Goal: Information Seeking & Learning: Learn about a topic

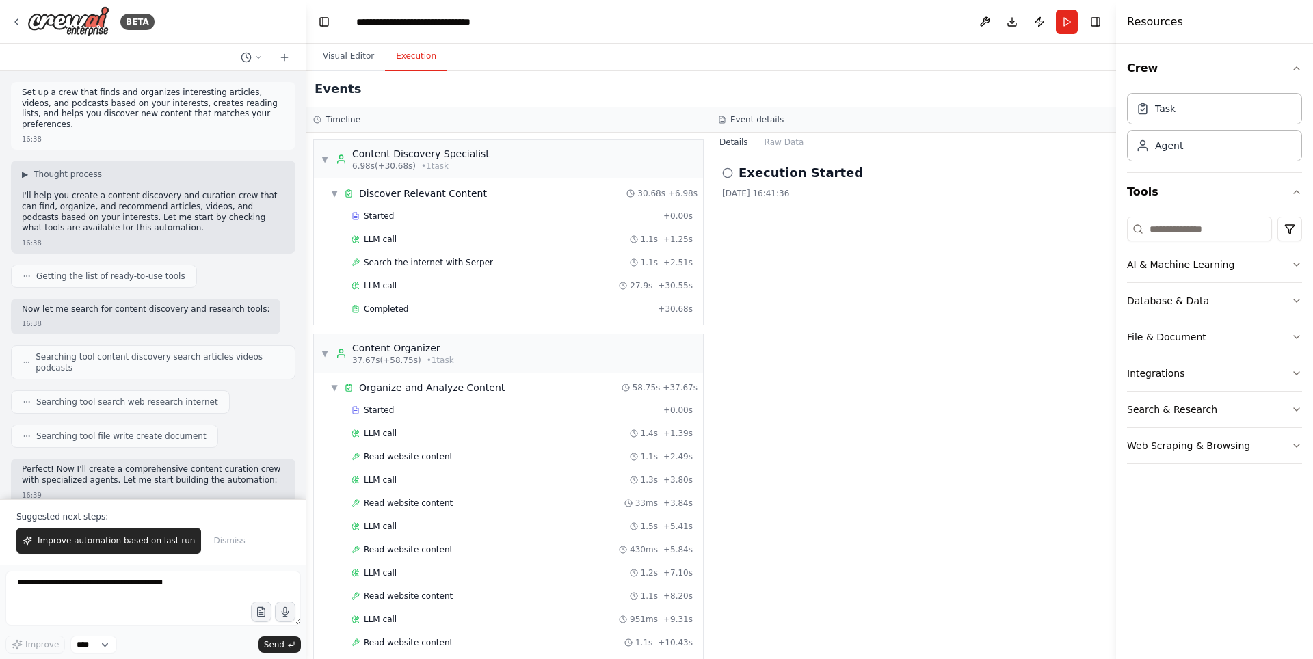
scroll to position [395, 0]
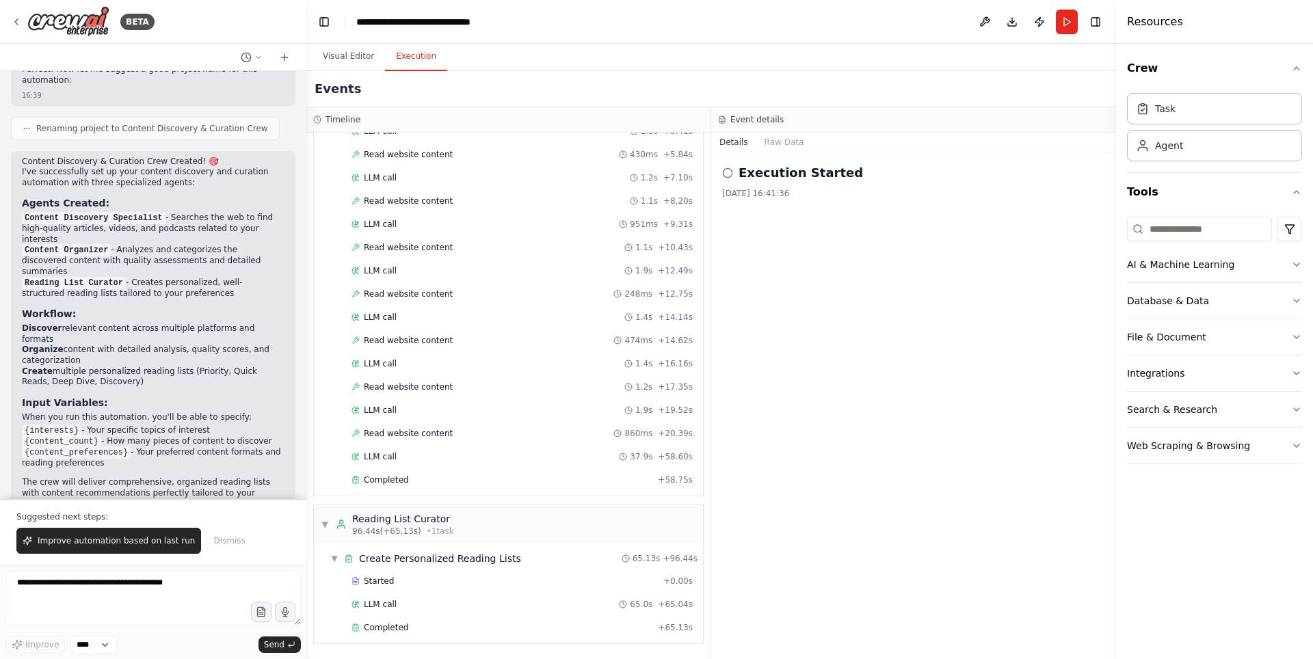
click at [387, 634] on div "Completed + 65.13s" at bounding box center [522, 628] width 351 height 21
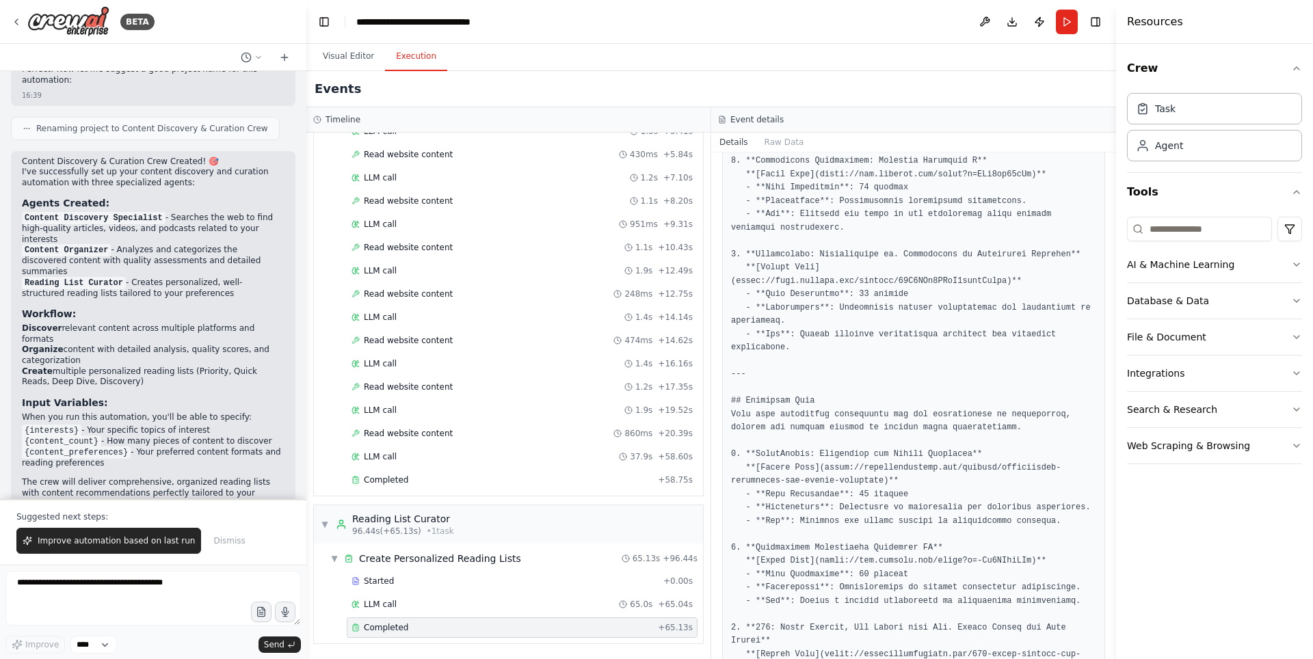
scroll to position [1254, 0]
drag, startPoint x: 755, startPoint y: 414, endPoint x: 948, endPoint y: 418, distance: 192.9
click at [948, 418] on pre at bounding box center [913, 49] width 365 height 1840
click at [842, 441] on pre at bounding box center [913, 49] width 365 height 1840
drag, startPoint x: 821, startPoint y: 439, endPoint x: 817, endPoint y: 428, distance: 11.7
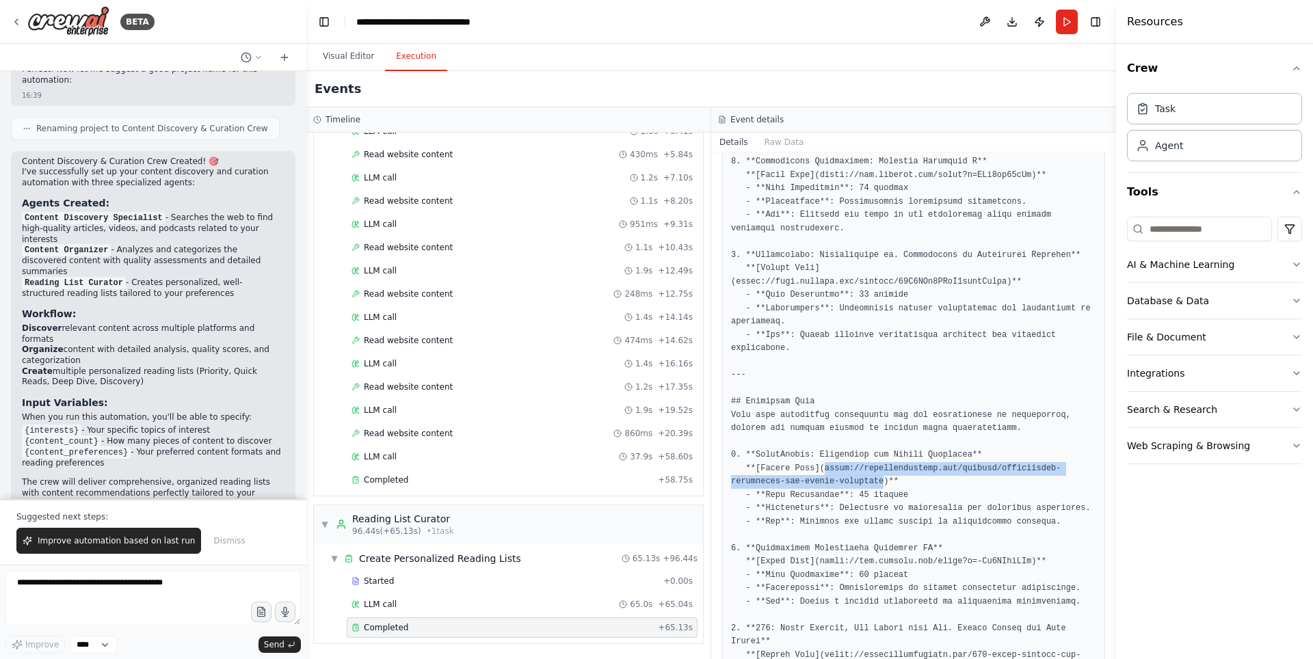
click at [817, 428] on pre at bounding box center [913, 49] width 365 height 1840
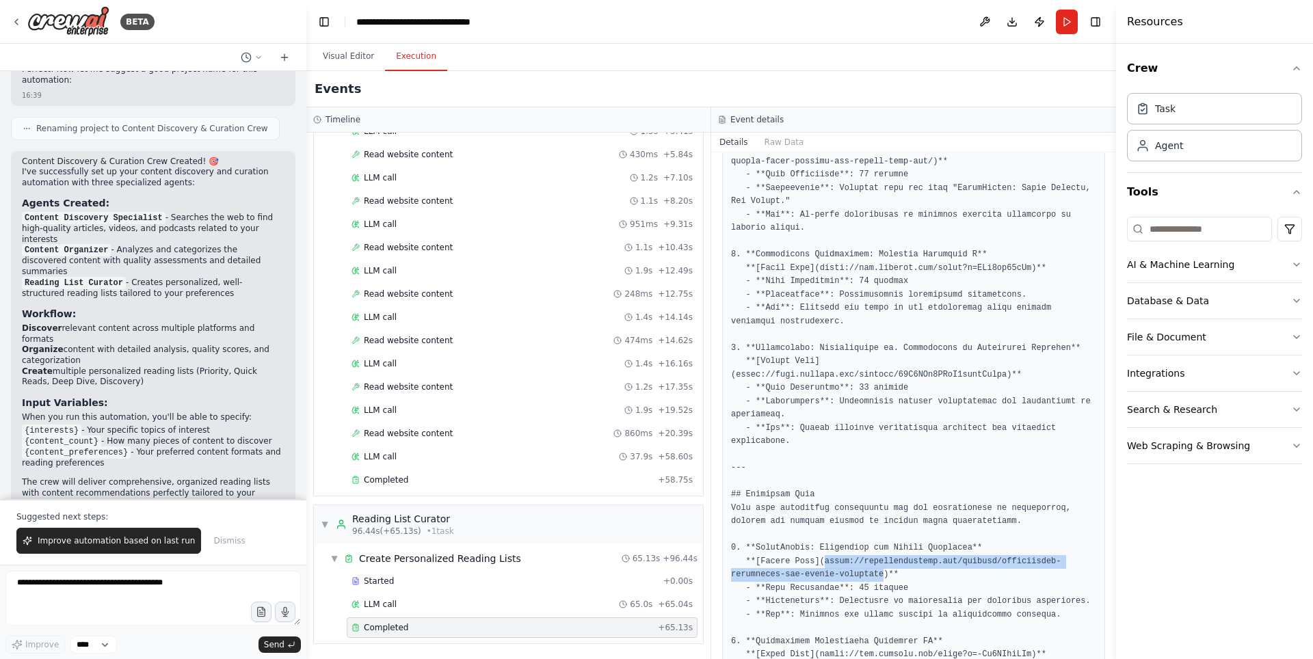
scroll to position [1048, 0]
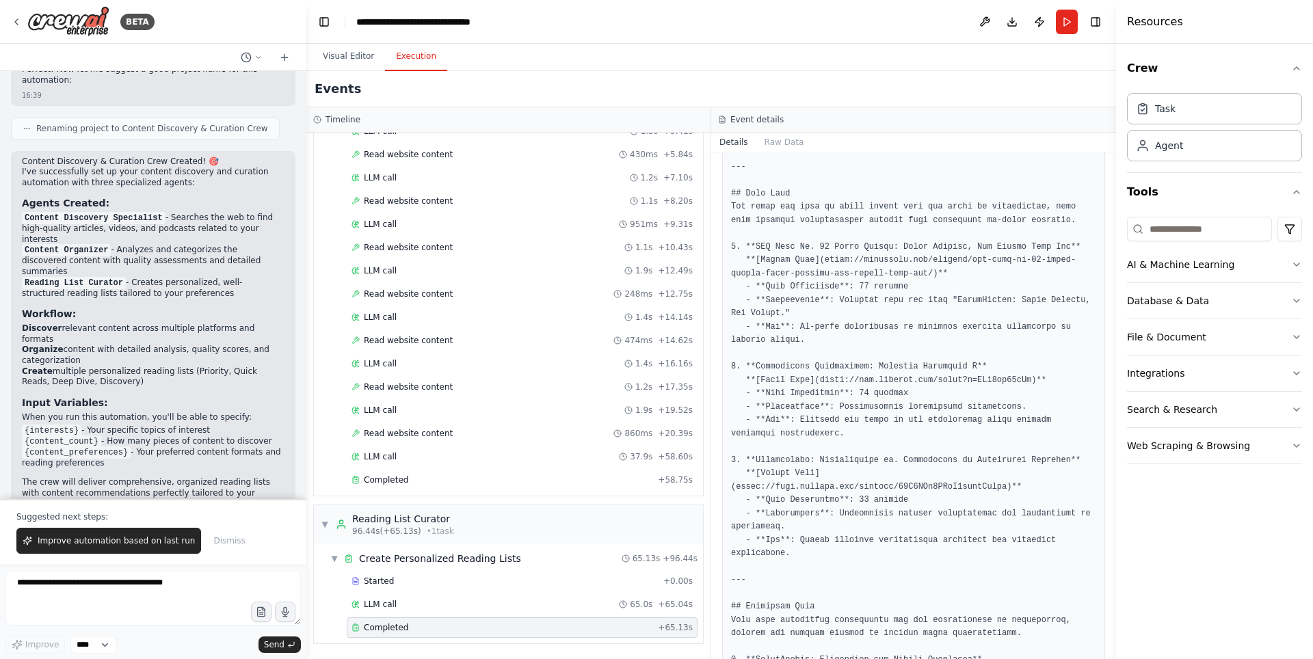
click at [901, 408] on pre at bounding box center [913, 254] width 365 height 1840
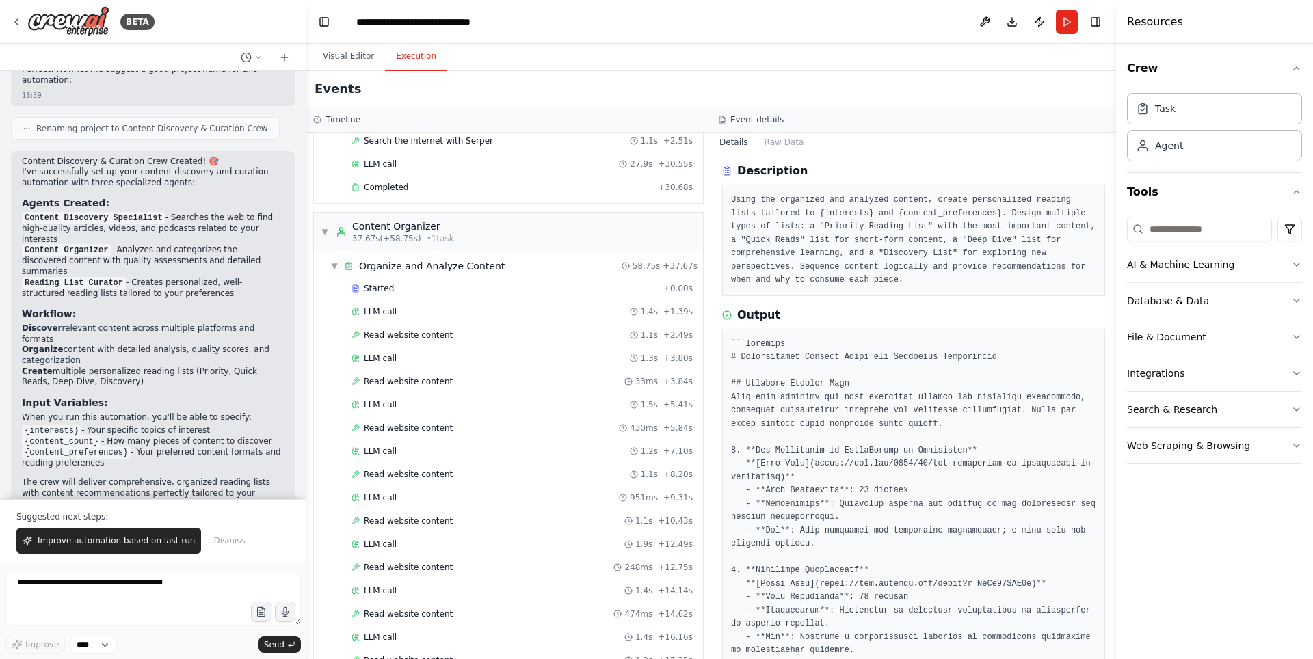
scroll to position [0, 0]
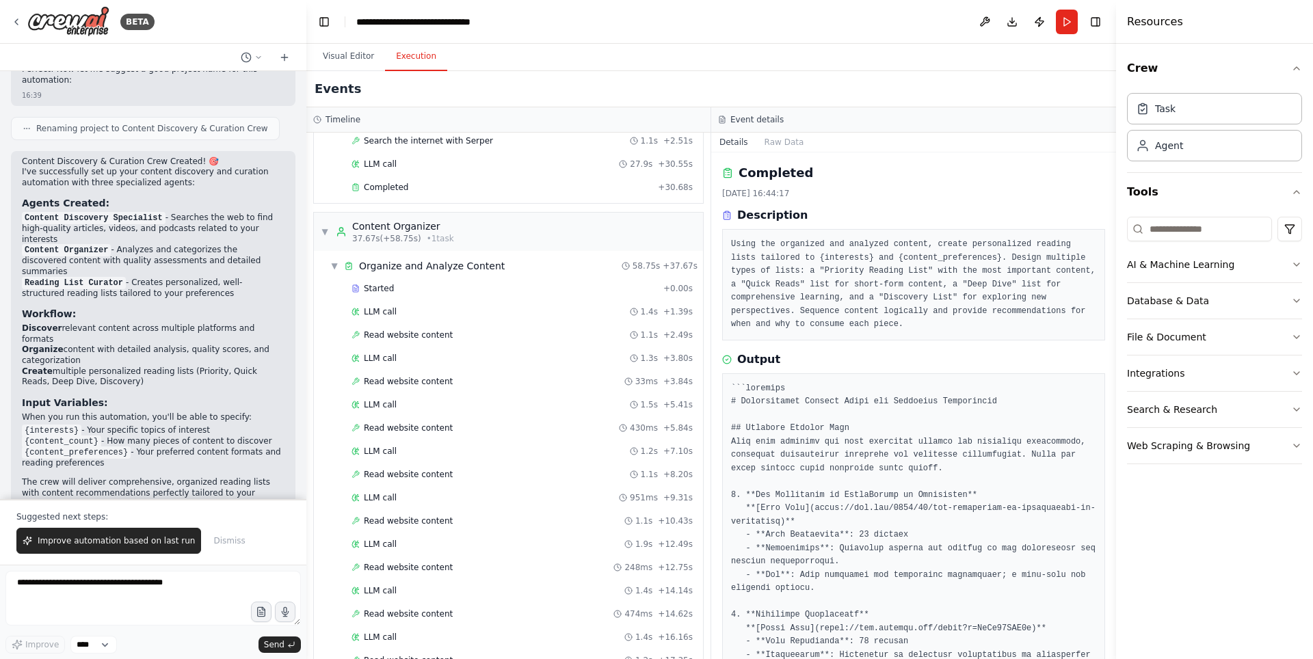
click at [70, 18] on img at bounding box center [68, 21] width 82 height 31
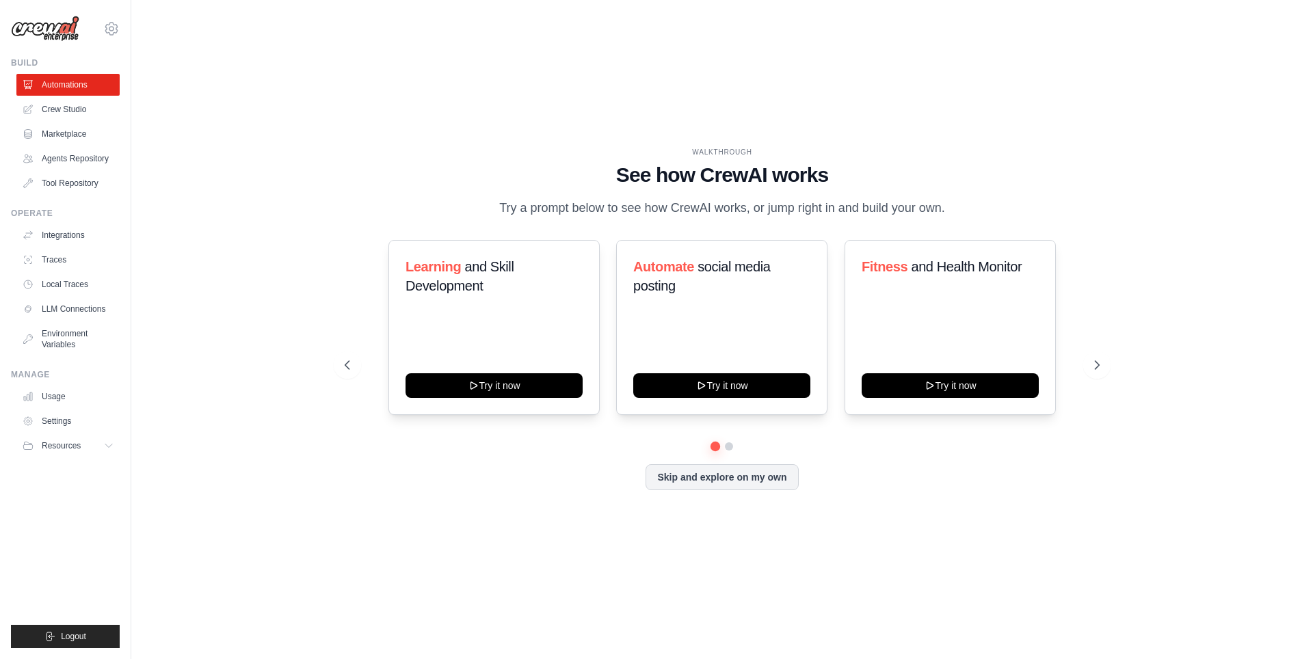
click at [1099, 65] on div "WALKTHROUGH See how [PERSON_NAME] works Try a prompt below to see how [PERSON_N…" at bounding box center [722, 330] width 1138 height 632
